Goal: Task Accomplishment & Management: Complete application form

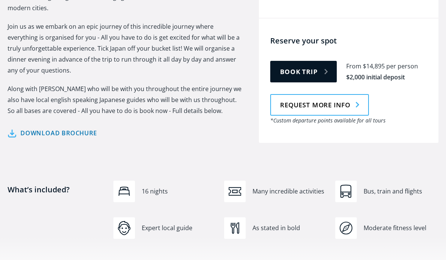
scroll to position [409, 0]
click at [326, 96] on link "Request more info" at bounding box center [319, 105] width 99 height 22
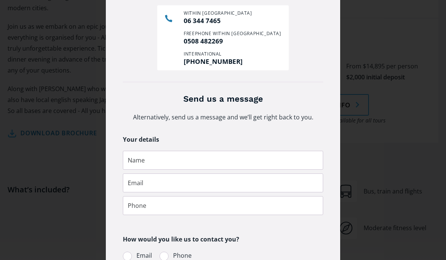
scroll to position [73, 0]
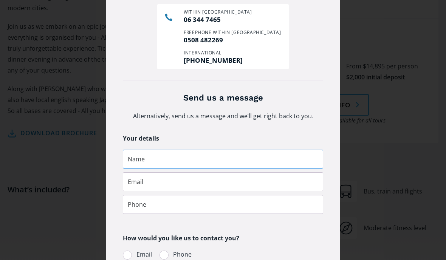
click at [140, 158] on input "Request more info pop-up form" at bounding box center [223, 159] width 200 height 19
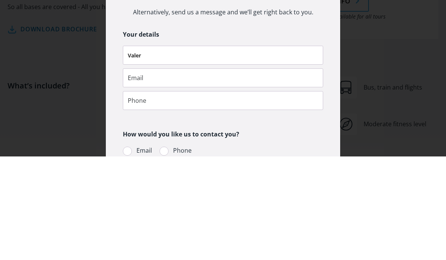
type input "[PERSON_NAME]"
type input "[EMAIL_ADDRESS][DOMAIN_NAME]"
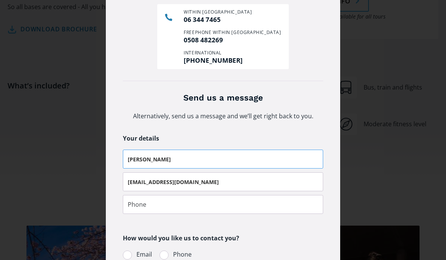
type input "063450446"
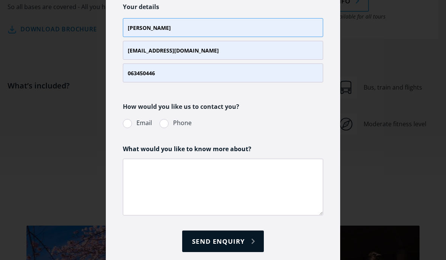
scroll to position [203, 0]
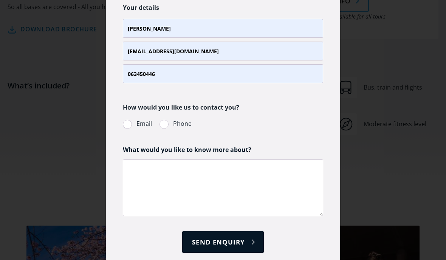
click at [130, 121] on div "Request more info pop-up form" at bounding box center [127, 124] width 9 height 9
click at [130, 121] on input "Email" at bounding box center [132, 123] width 5 height 5
radio input "true"
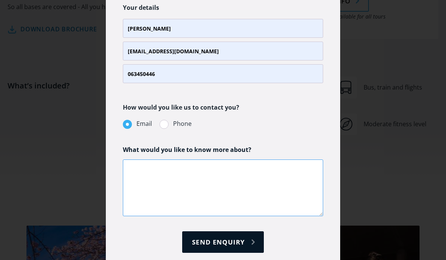
click at [142, 171] on textarea "Request more info pop-up form" at bounding box center [223, 187] width 200 height 57
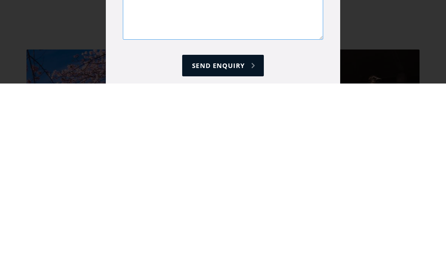
type textarea "Is it extra for a single room accommodation? If so how much would this be?"
click at [240, 231] on input "Send enquiry" at bounding box center [222, 242] width 81 height 22
type input "Please wait..."
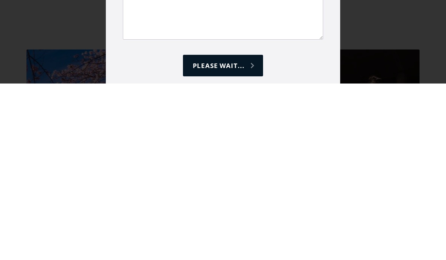
scroll to position [689, 0]
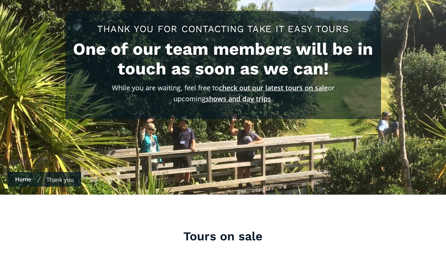
scroll to position [149, 0]
